Goal: Information Seeking & Learning: Learn about a topic

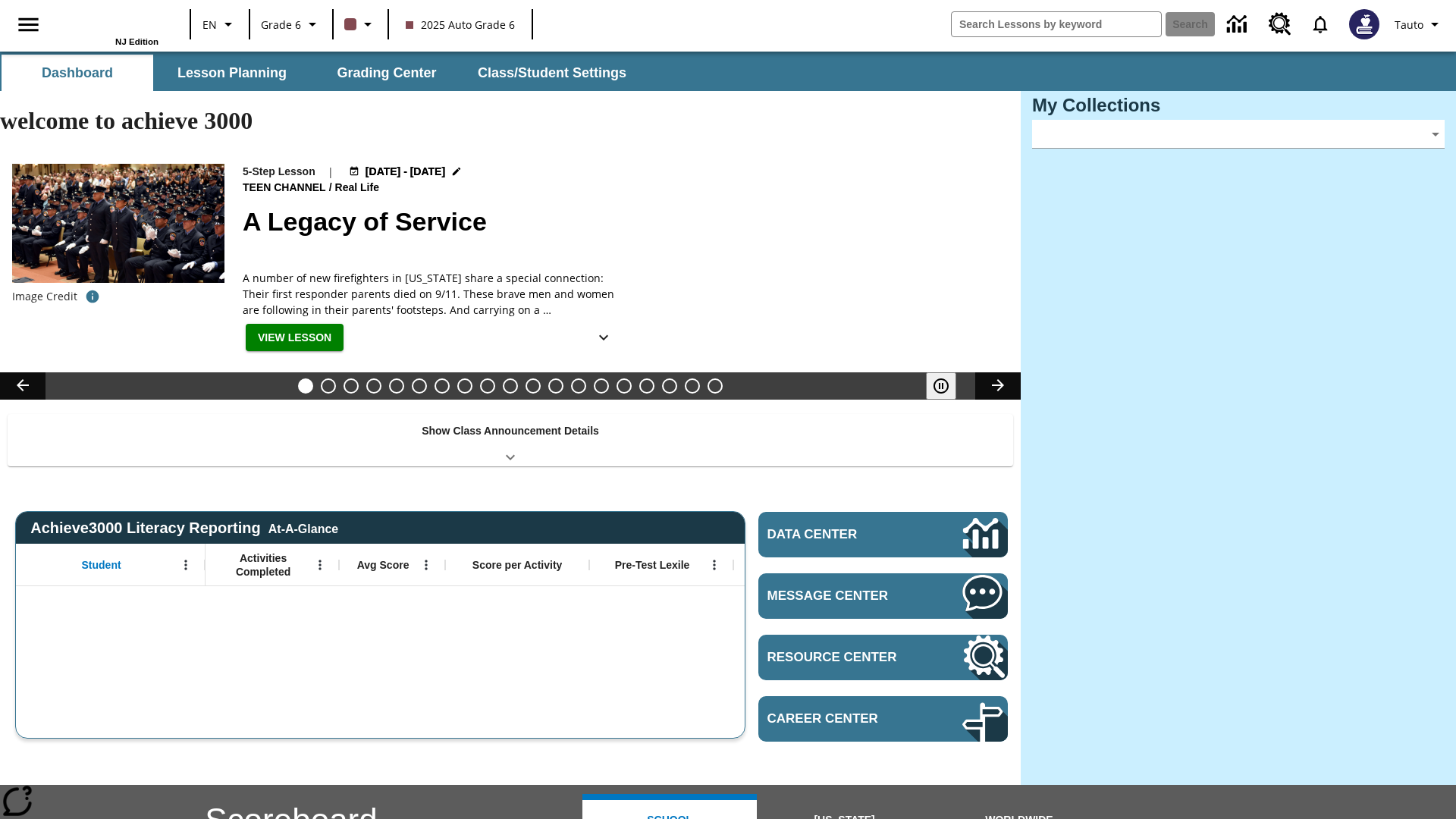
type input "-1"
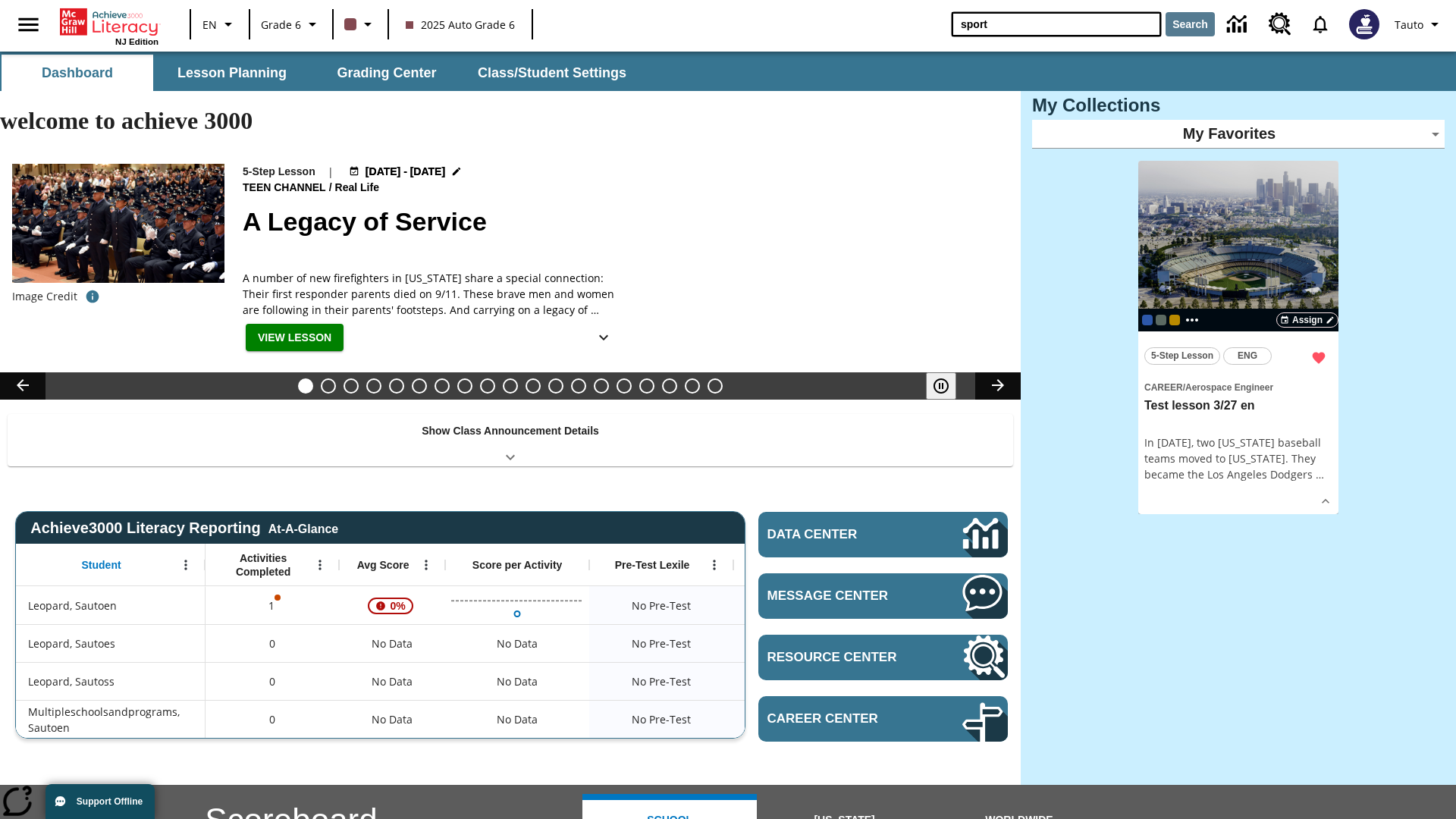
type input "sport"
click at [1190, 24] on button "Search" at bounding box center [1190, 24] width 49 height 24
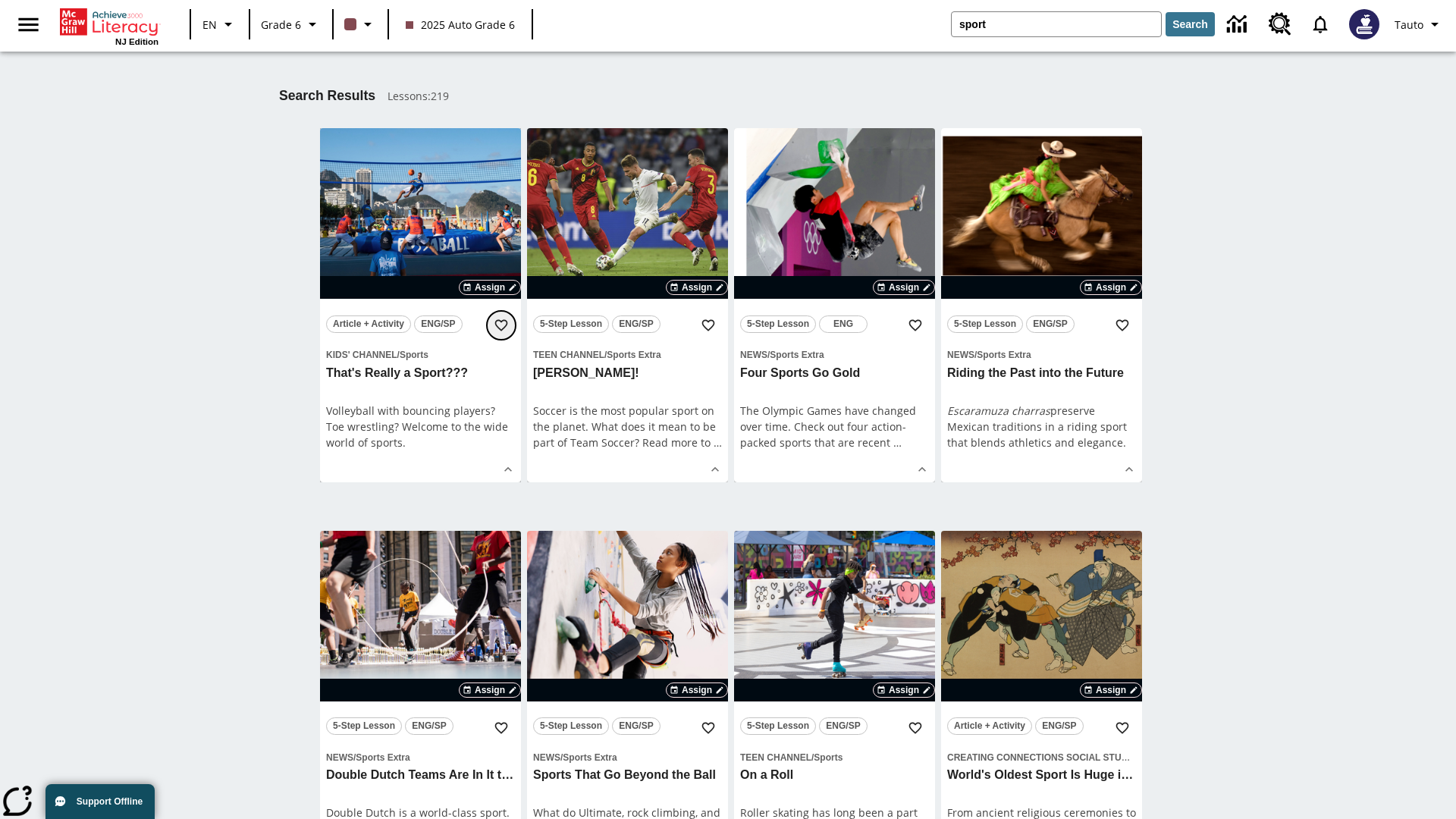
click at [501, 325] on icon "Add to Favorites" at bounding box center [500, 324] width 15 height 15
